Goal: Task Accomplishment & Management: Use online tool/utility

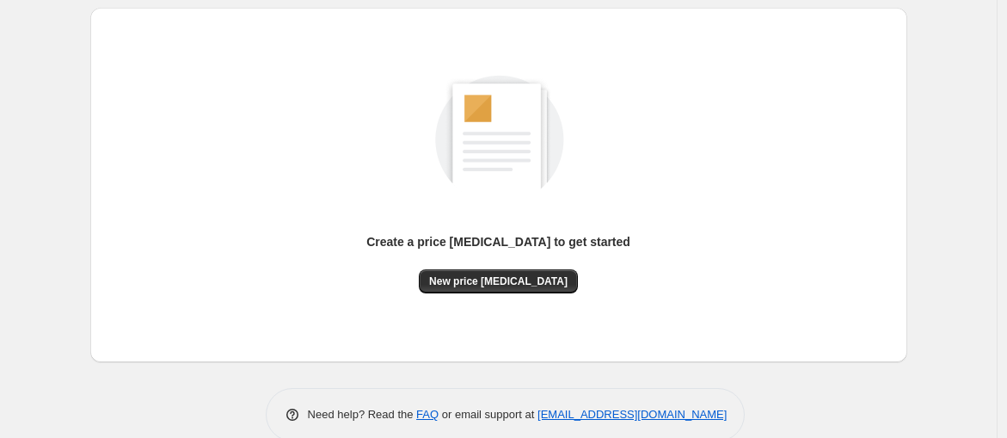
scroll to position [206, 0]
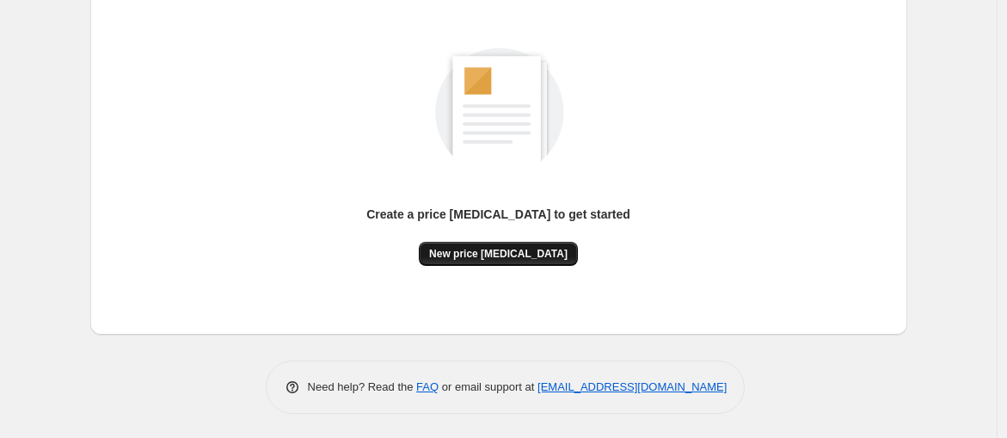
click at [511, 253] on span "New price [MEDICAL_DATA]" at bounding box center [498, 254] width 138 height 14
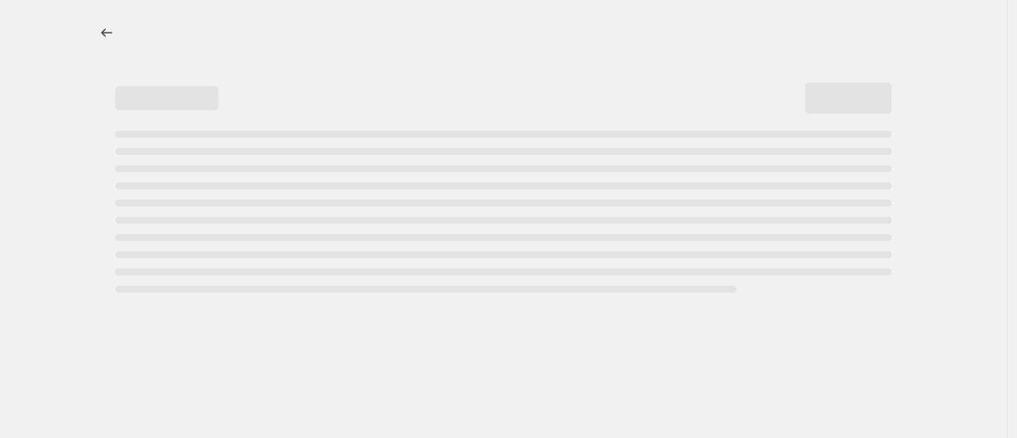
select select "percentage"
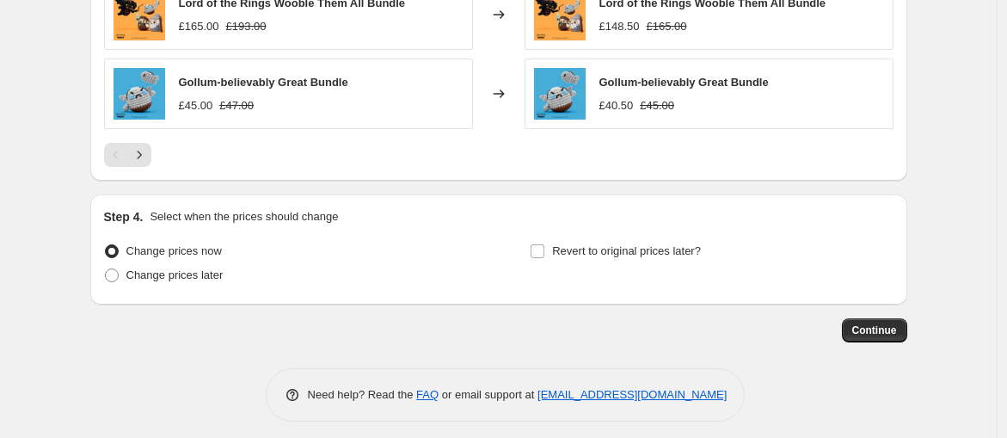
scroll to position [1283, 0]
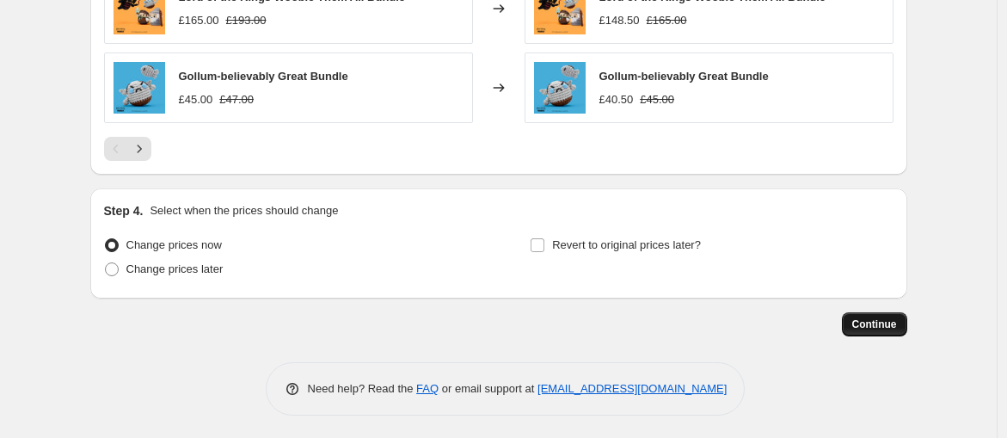
click at [895, 323] on span "Continue" at bounding box center [874, 324] width 45 height 14
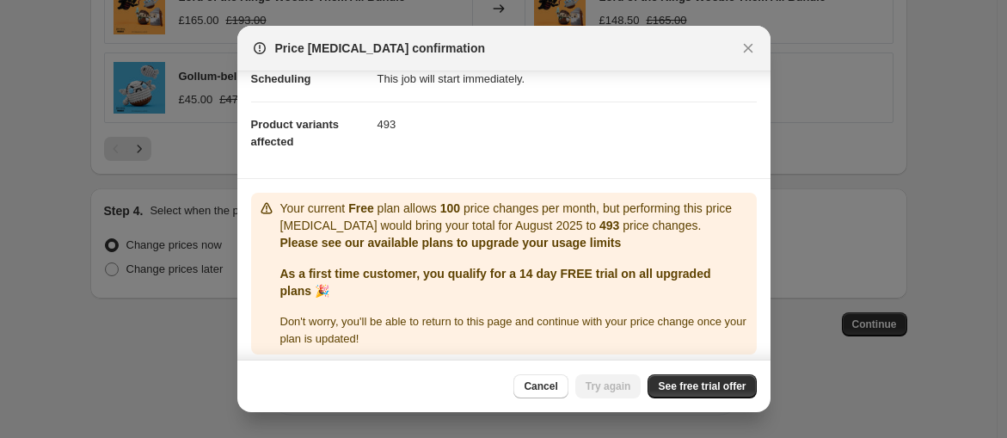
scroll to position [161, 0]
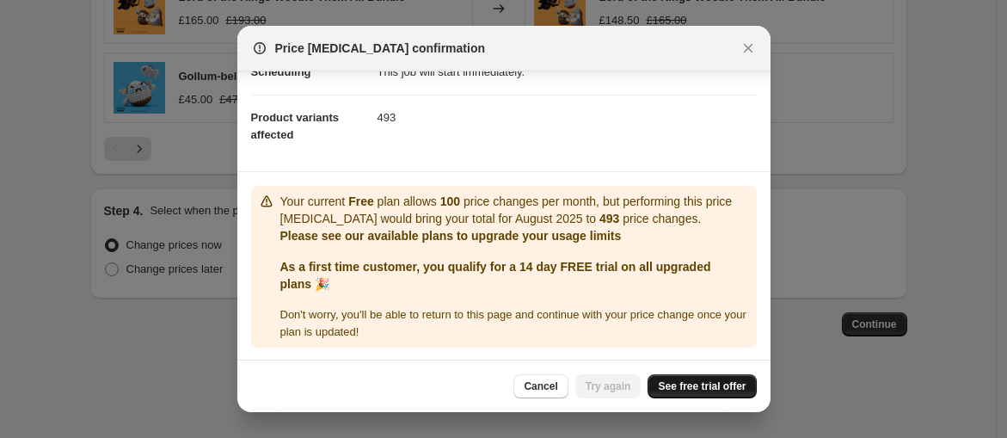
click at [726, 391] on span "See free trial offer" at bounding box center [702, 386] width 88 height 14
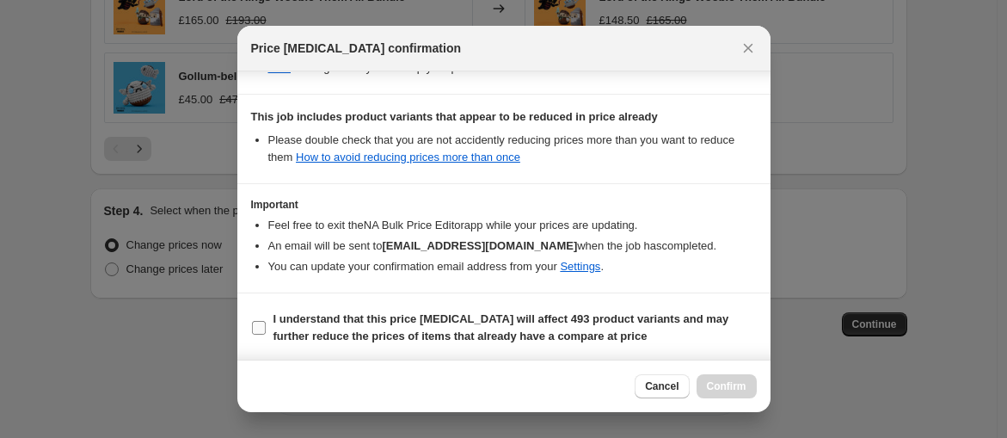
scroll to position [0, 0]
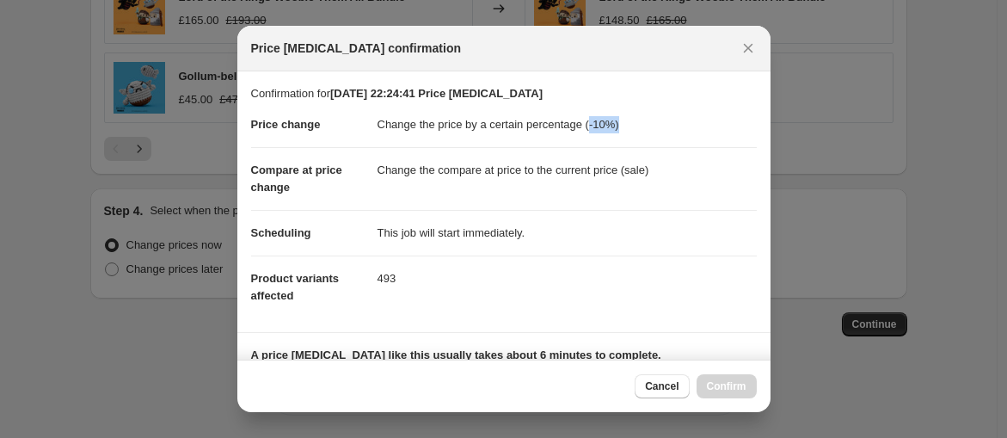
drag, startPoint x: 585, startPoint y: 125, endPoint x: 618, endPoint y: 131, distance: 34.1
click at [617, 132] on dd "Change the price by a certain percentage (-10%)" at bounding box center [567, 124] width 379 height 45
click at [655, 386] on span "Cancel" at bounding box center [662, 386] width 34 height 14
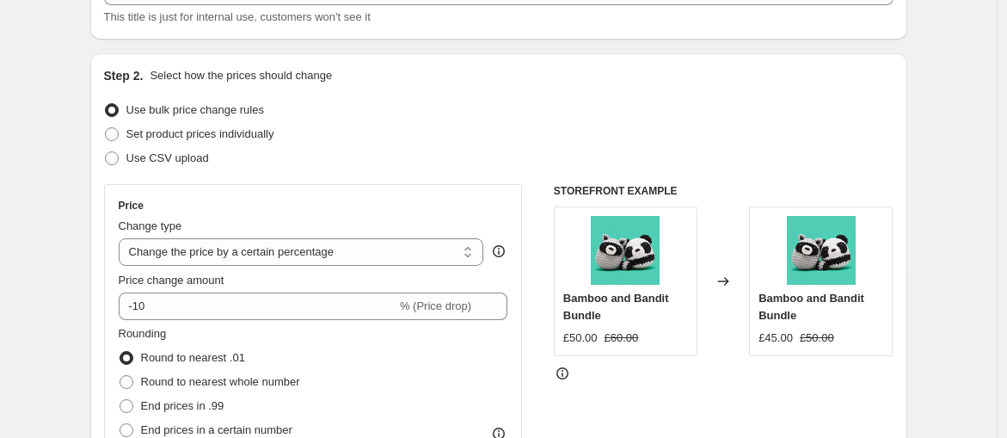
scroll to position [114, 0]
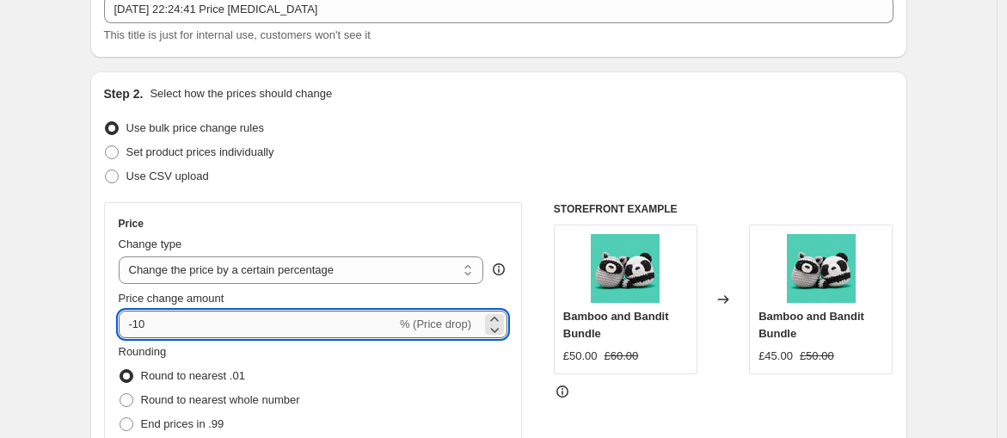
click at [224, 321] on input "-10" at bounding box center [258, 325] width 278 height 28
type input "-1"
type input "-5"
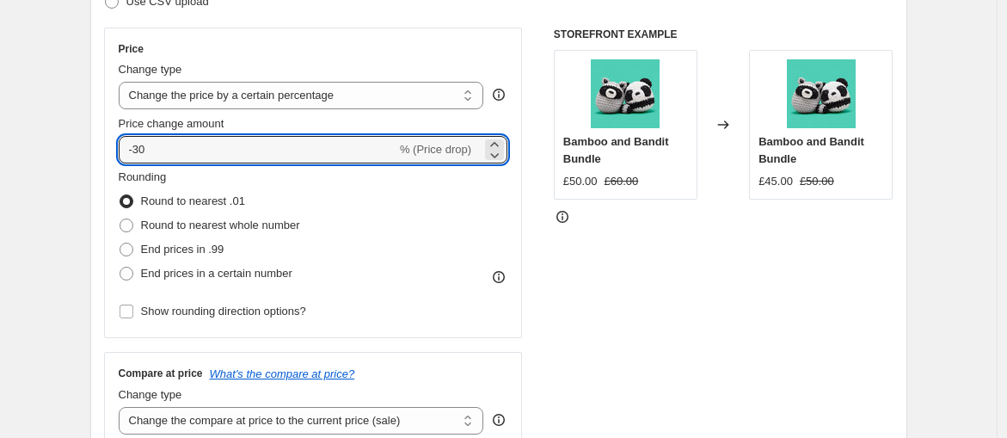
scroll to position [458, 0]
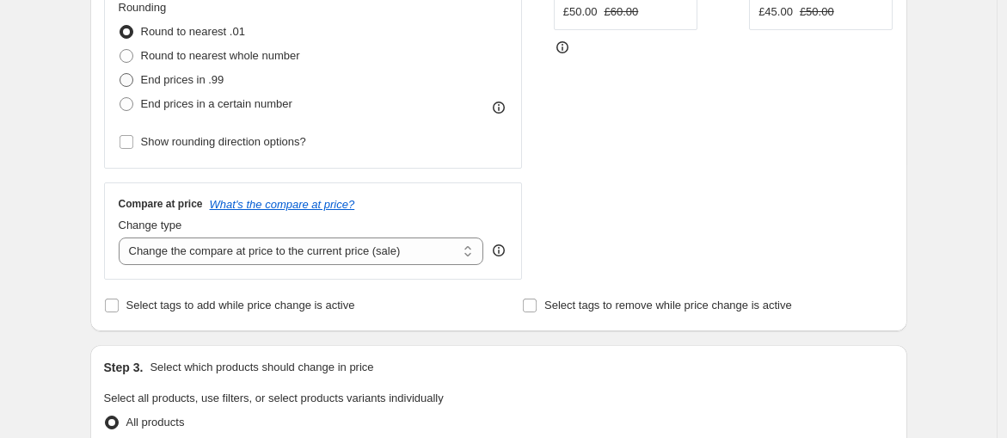
type input "-30"
click at [192, 76] on span "End prices in .99" at bounding box center [182, 79] width 83 height 13
click at [120, 74] on input "End prices in .99" at bounding box center [120, 73] width 1 height 1
radio input "true"
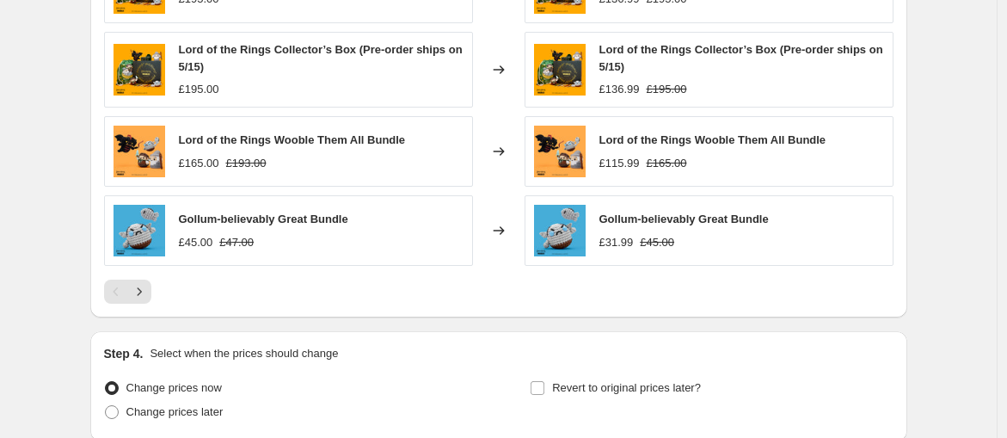
scroll to position [1283, 0]
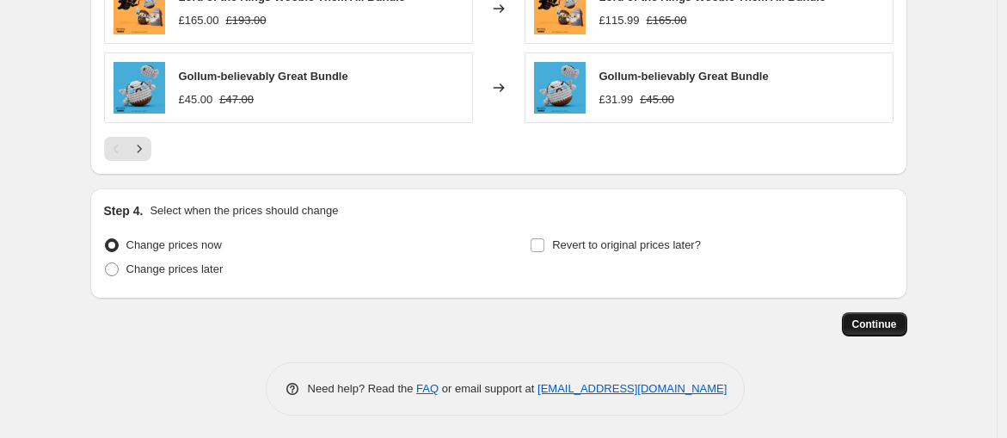
click at [877, 330] on button "Continue" at bounding box center [874, 324] width 65 height 24
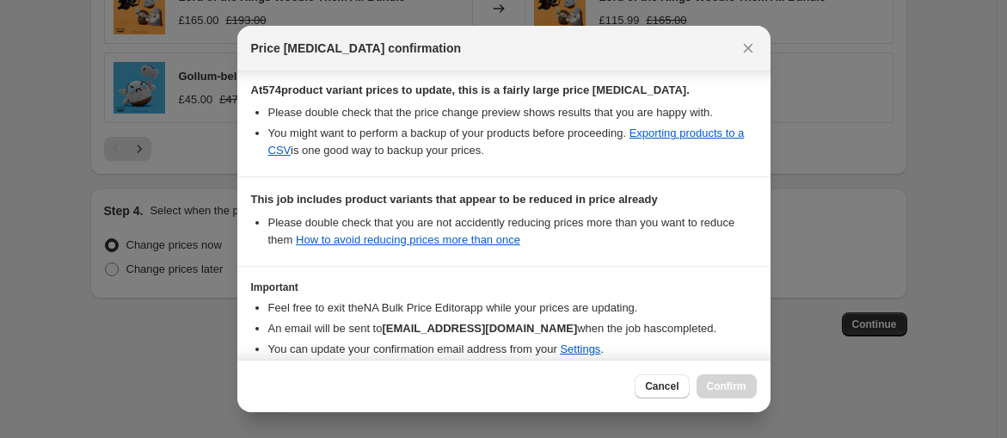
scroll to position [378, 0]
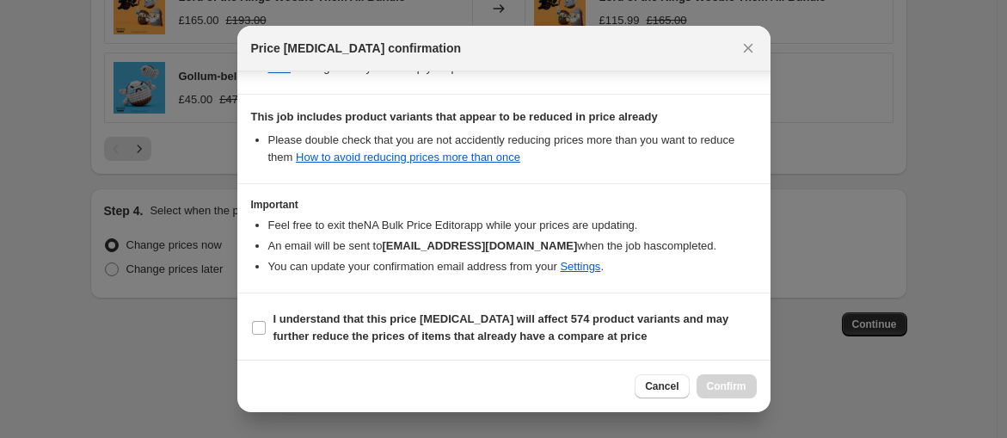
click at [247, 317] on section "I understand that this price change job will affect 574 product variants and ma…" at bounding box center [503, 327] width 533 height 69
click at [260, 321] on input "I understand that this price change job will affect 574 product variants and ma…" at bounding box center [259, 328] width 14 height 14
checkbox input "true"
click at [729, 398] on div "Cancel Confirm" at bounding box center [503, 386] width 533 height 52
click at [729, 387] on span "Confirm" at bounding box center [727, 386] width 40 height 14
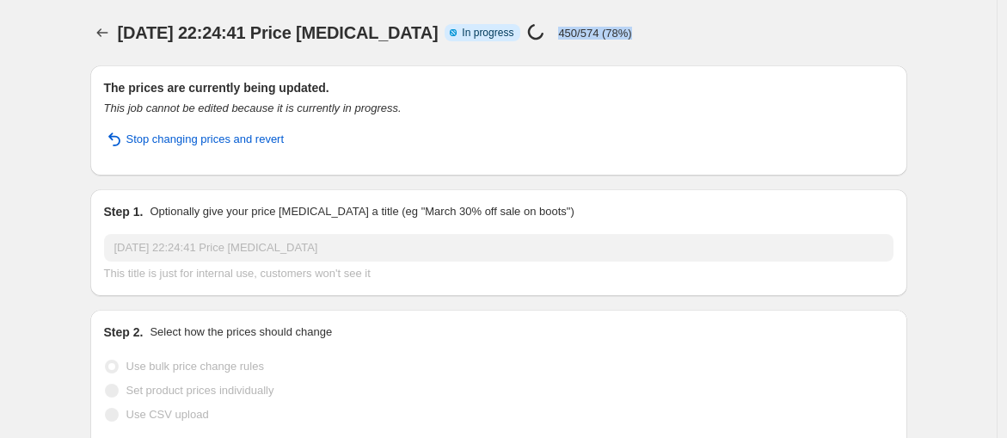
drag, startPoint x: 556, startPoint y: 40, endPoint x: 666, endPoint y: 31, distance: 110.4
click at [666, 31] on div "16 Aug 2025, 22:24:41 Price change job Info Partially complete In progress Pric…" at bounding box center [440, 33] width 645 height 24
click at [699, 40] on div "16 Aug 2025, 22:24:41 Price change job Info Partially complete In progress Pric…" at bounding box center [440, 33] width 645 height 24
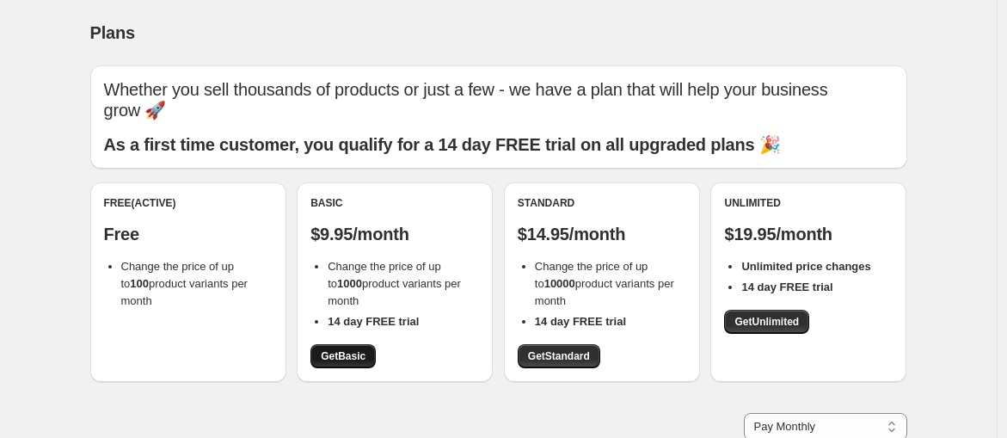
click at [358, 352] on span "Get Basic" at bounding box center [343, 356] width 45 height 14
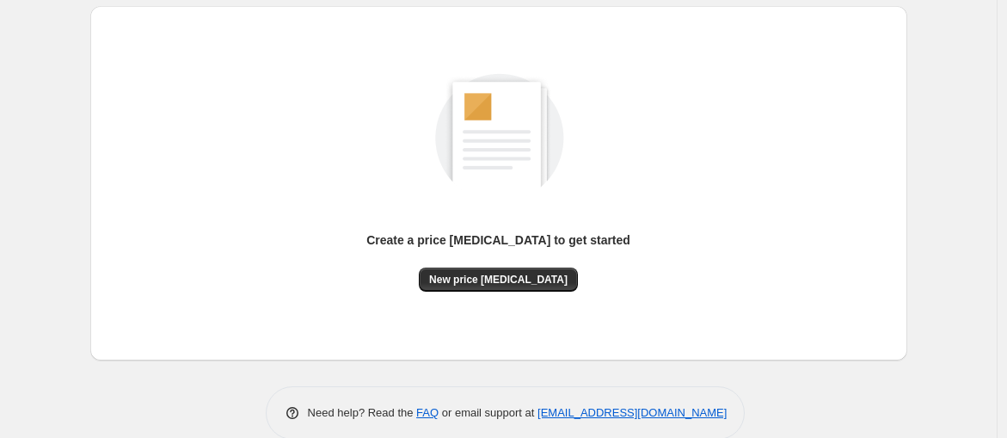
scroll to position [206, 0]
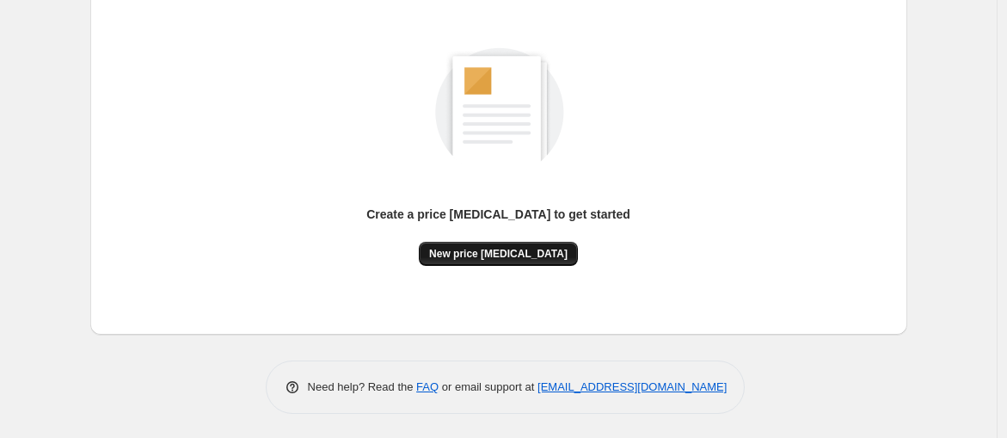
click at [494, 252] on span "New price [MEDICAL_DATA]" at bounding box center [498, 254] width 138 height 14
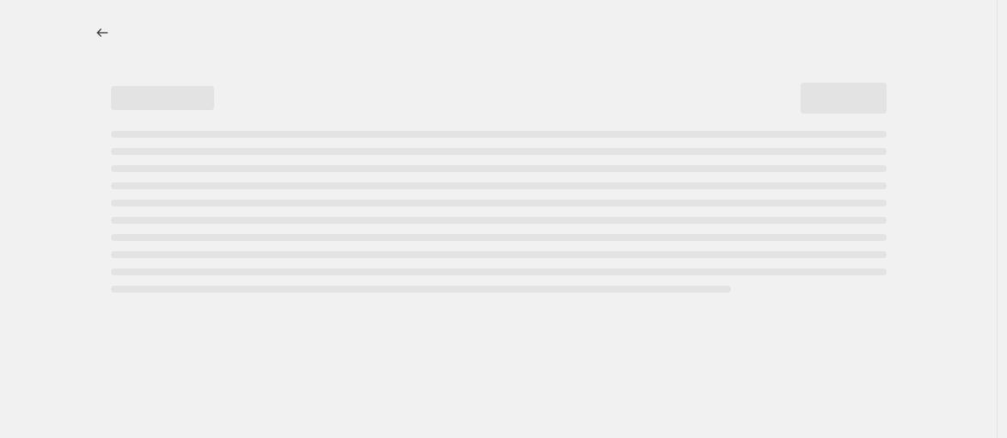
select select "percentage"
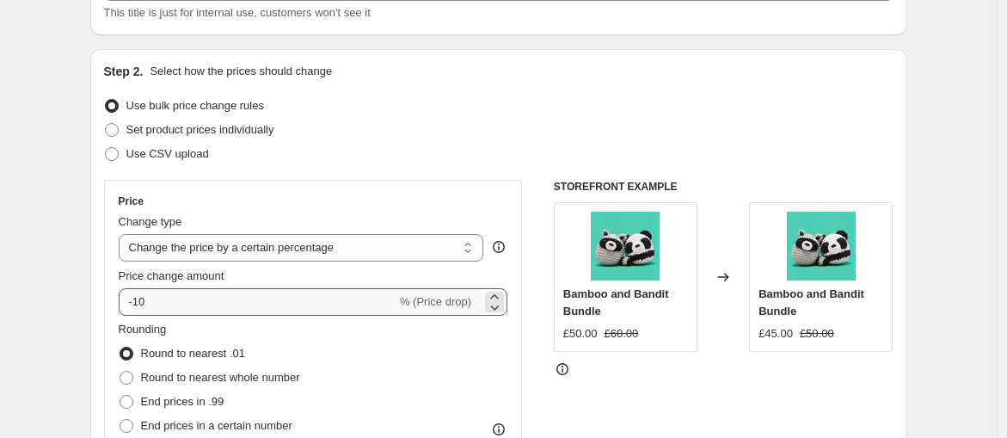
scroll to position [114, 0]
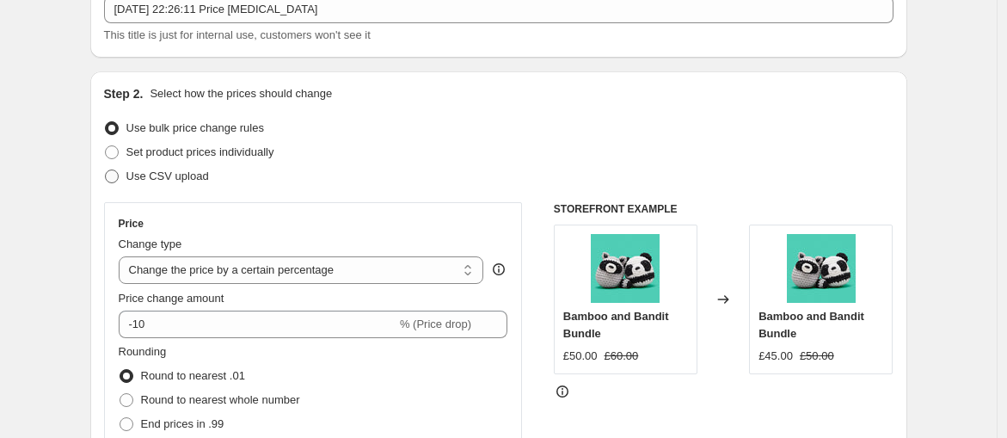
click at [155, 177] on span "Use CSV upload" at bounding box center [167, 175] width 83 height 13
click at [106, 170] on input "Use CSV upload" at bounding box center [105, 169] width 1 height 1
radio input "true"
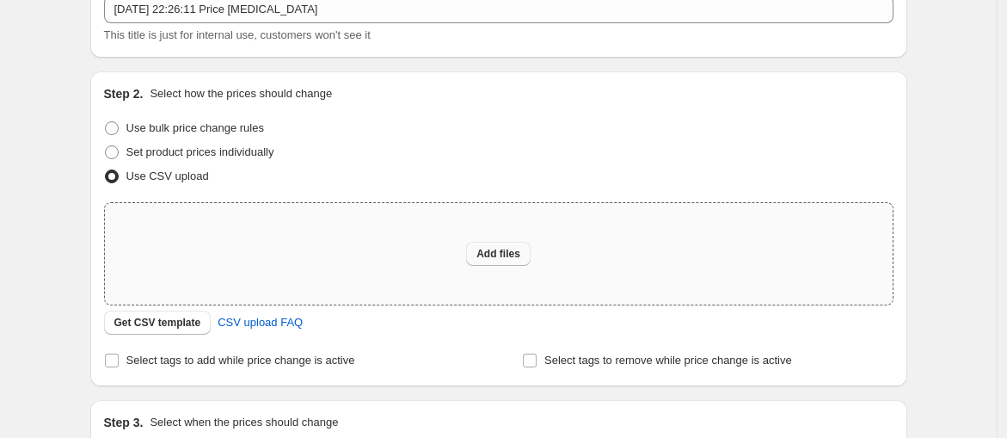
click at [511, 260] on span "Add files" at bounding box center [499, 254] width 44 height 14
type input "C:\fakepath\shopify_products_cardcraze_shop.csv"
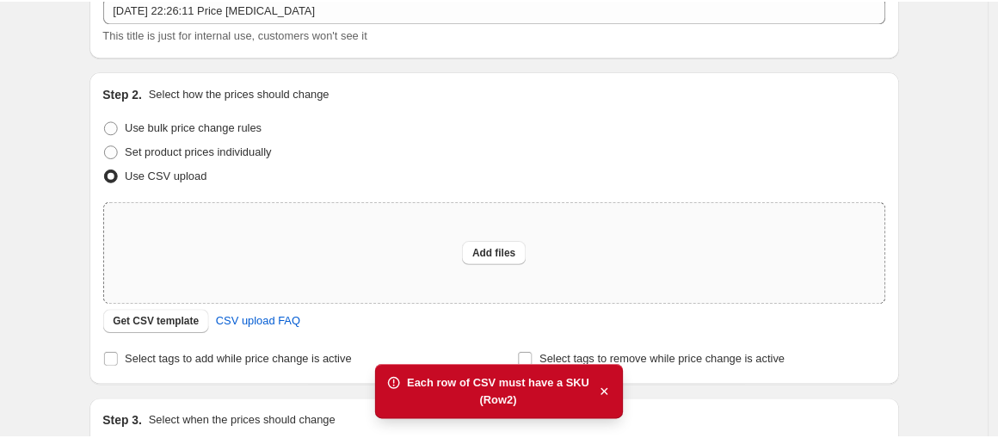
scroll to position [229, 0]
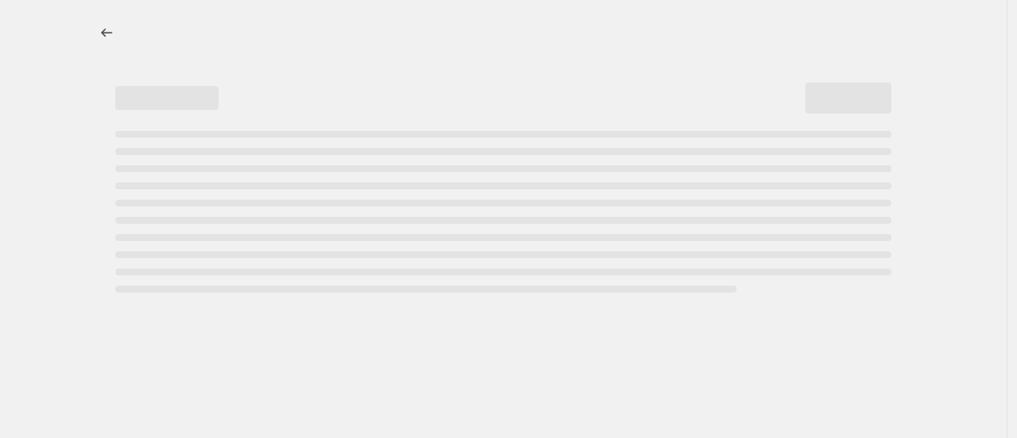
select select "percentage"
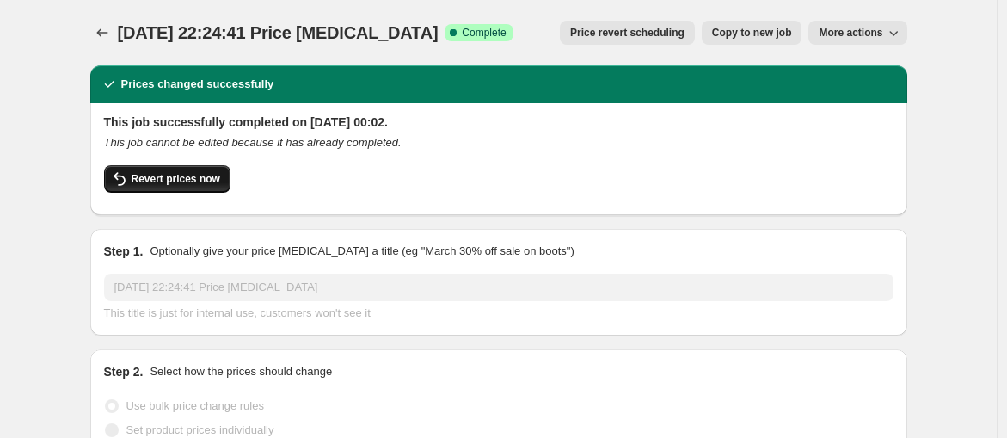
click at [181, 181] on span "Revert prices now" at bounding box center [176, 179] width 89 height 14
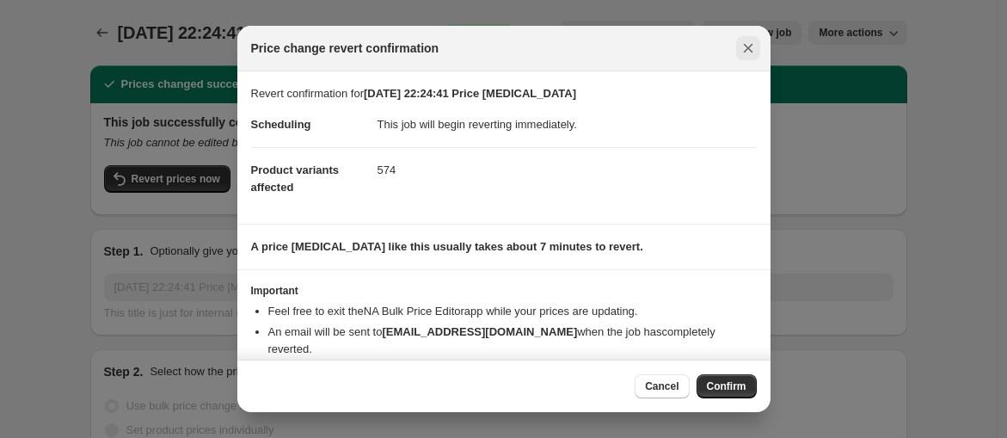
click at [748, 45] on icon "Close" at bounding box center [748, 48] width 17 height 17
